Goal: Use online tool/utility: Use online tool/utility

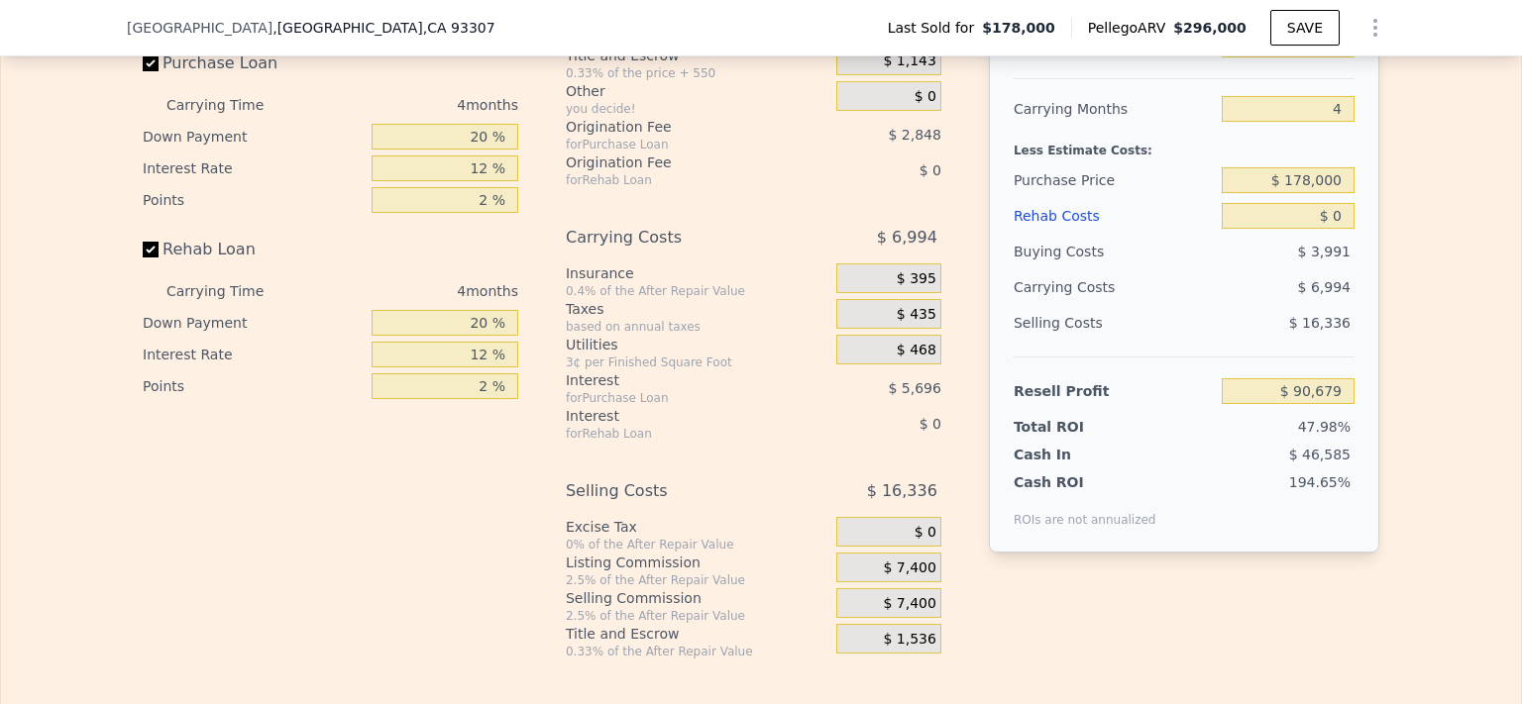
scroll to position [2970, 0]
drag, startPoint x: 1340, startPoint y: 204, endPoint x: 1225, endPoint y: 210, distance: 115.1
click at [1225, 192] on input "$ 178,000" at bounding box center [1287, 179] width 133 height 26
type input "$ 225,000"
type input "$ 41,267"
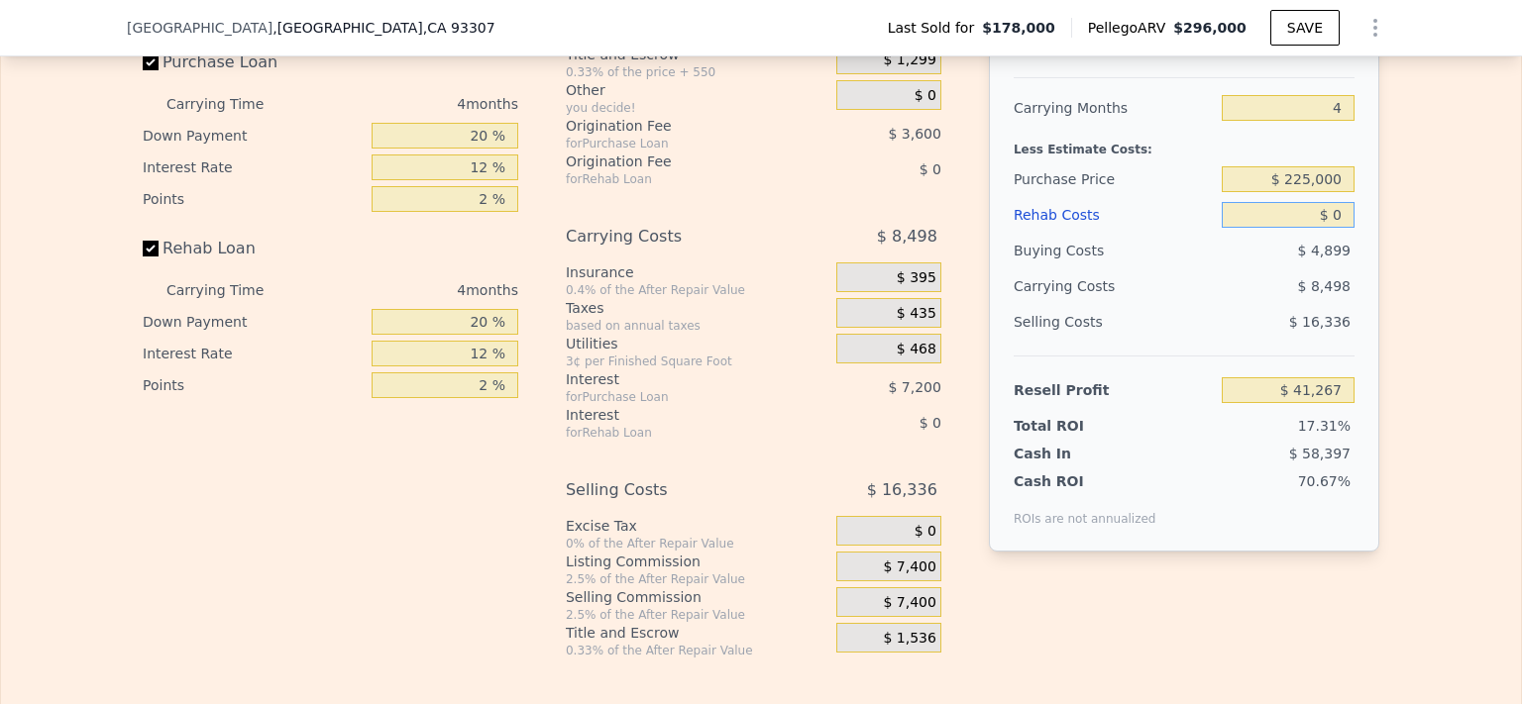
click at [1328, 228] on input "$ 0" at bounding box center [1287, 215] width 133 height 26
type input "$ 800"
type input "$ 40,430"
type input "$ 8,000"
type input "$ 32,883"
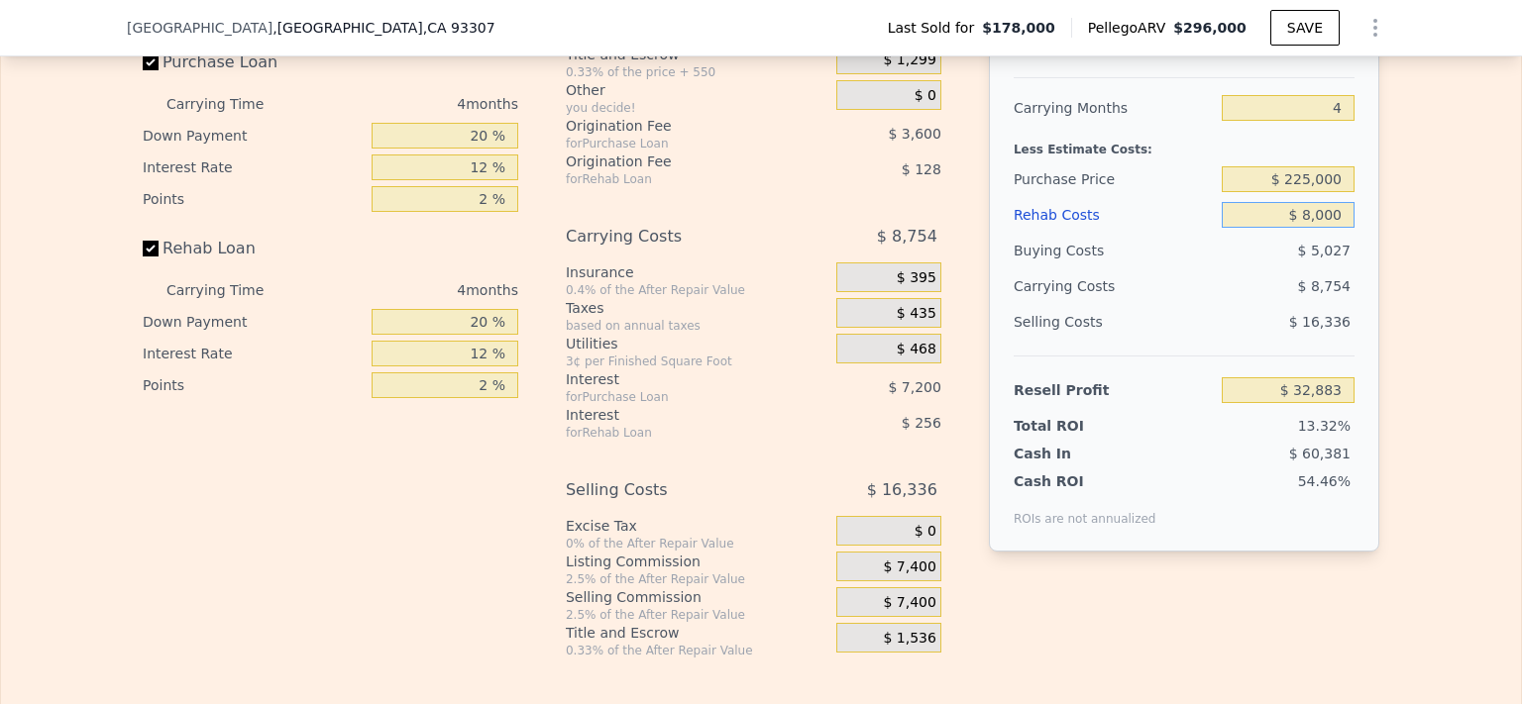
type input "$ 80,000"
type input "-$ 42,573"
type input "$ 80,000"
drag, startPoint x: 1337, startPoint y: 208, endPoint x: 1263, endPoint y: 201, distance: 74.6
click at [1263, 192] on input "$ 225,000" at bounding box center [1287, 179] width 133 height 26
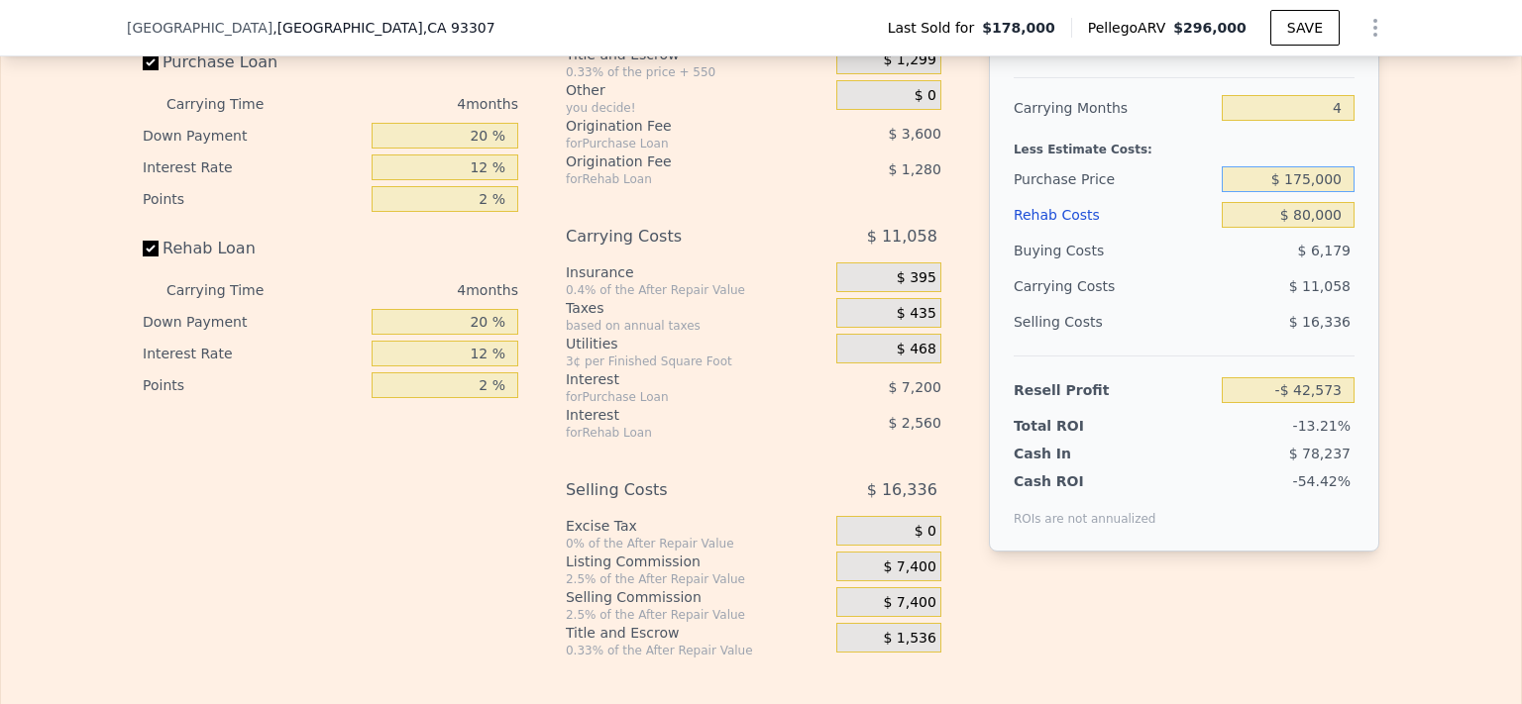
type input "$ 175,000"
type input "$ 9,993"
